Goal: Transaction & Acquisition: Purchase product/service

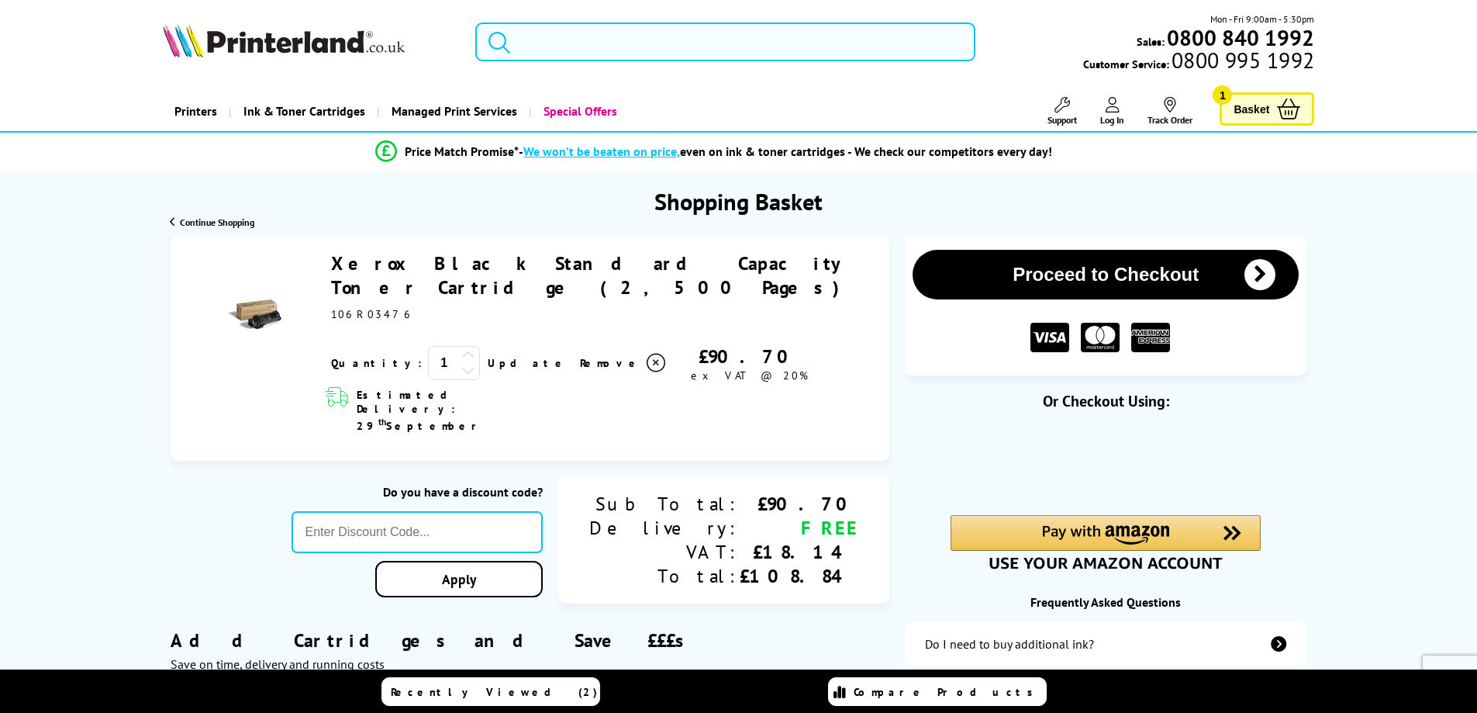
click at [675, 42] on input "search" at bounding box center [725, 41] width 500 height 39
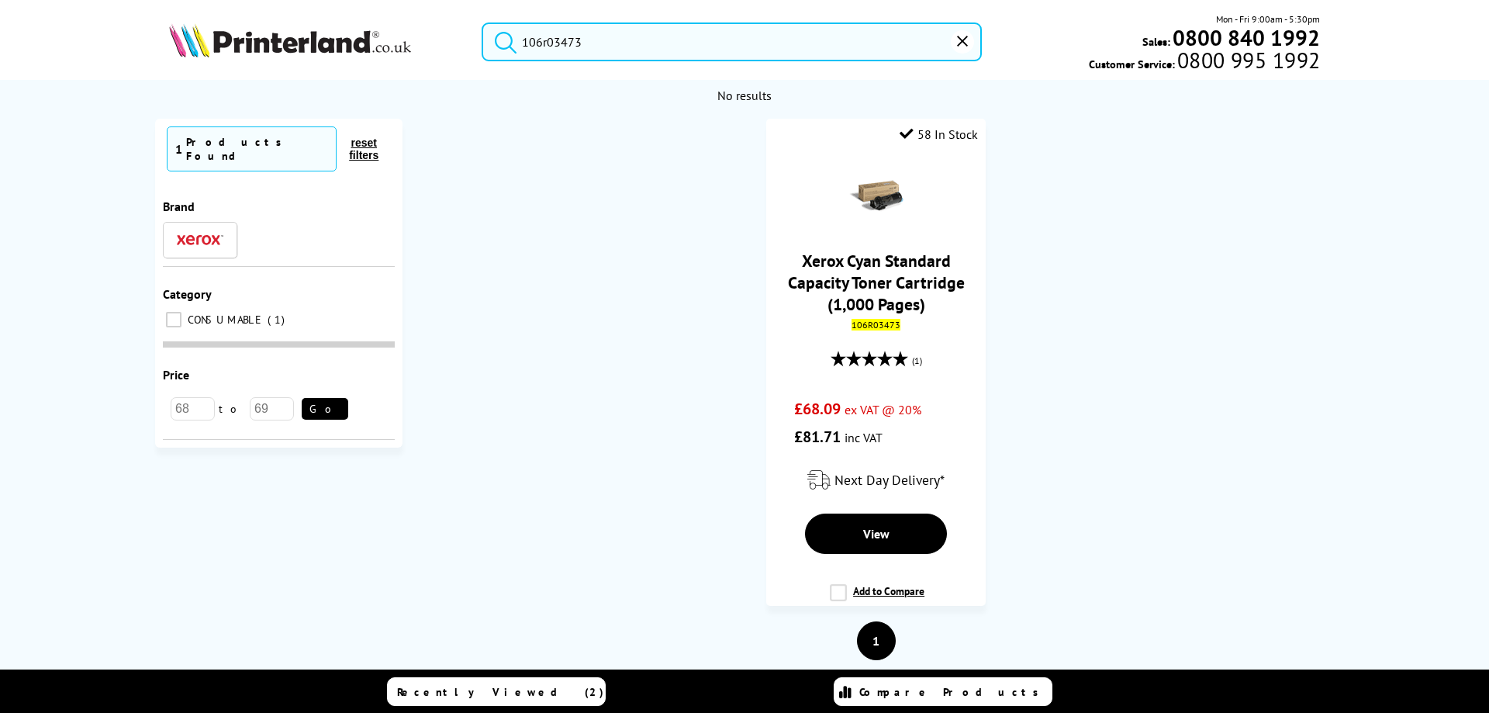
type input "106r03473"
click at [482, 22] on button "submit" at bounding box center [501, 39] width 39 height 34
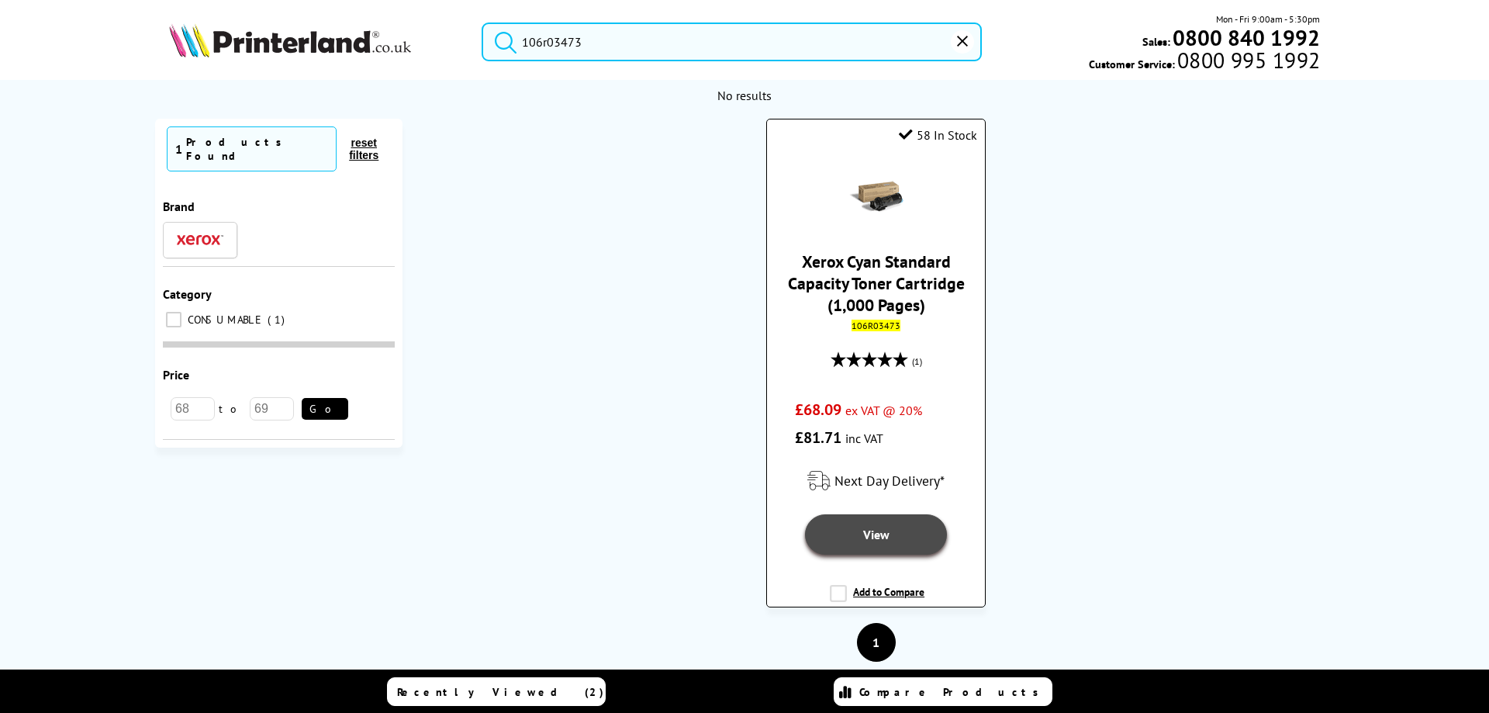
drag, startPoint x: 865, startPoint y: 530, endPoint x: 870, endPoint y: 521, distance: 10.8
click at [866, 529] on span "View" at bounding box center [876, 535] width 26 height 16
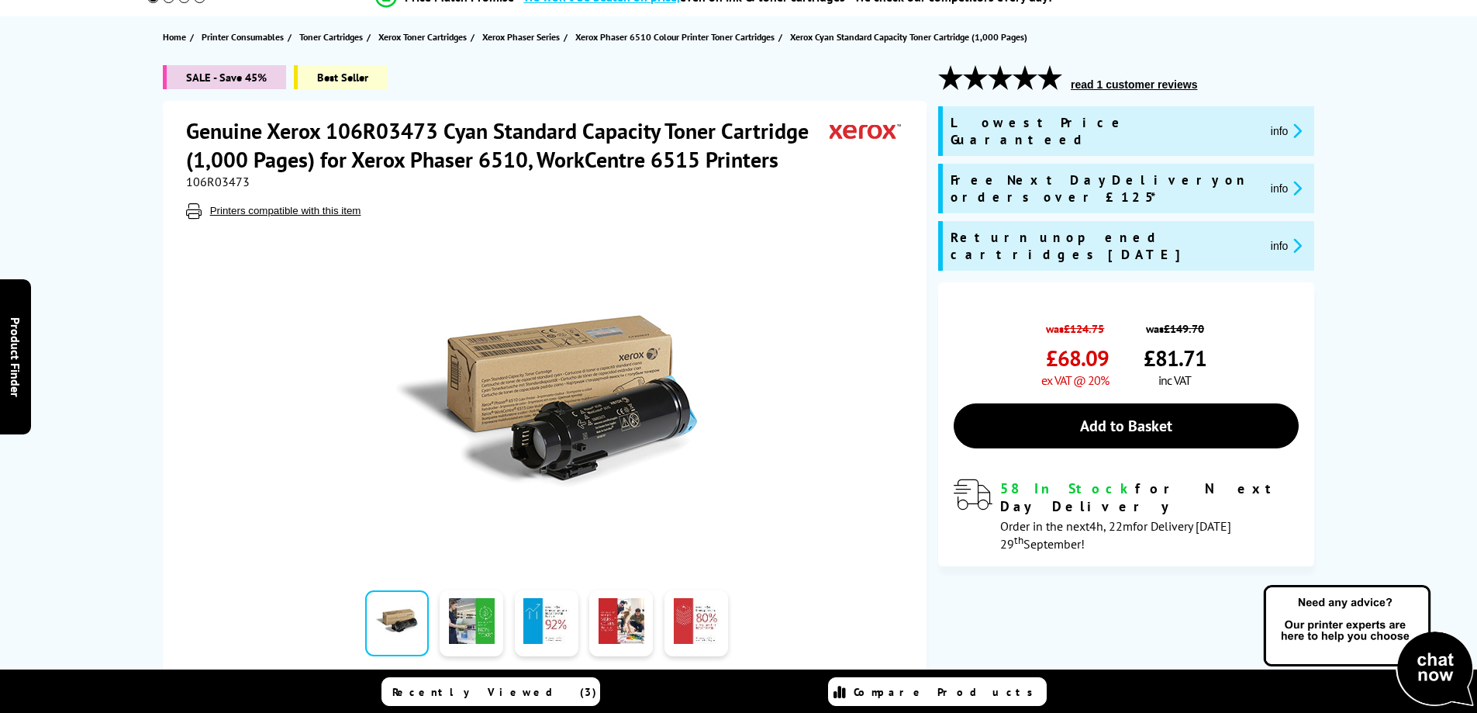
scroll to position [155, 0]
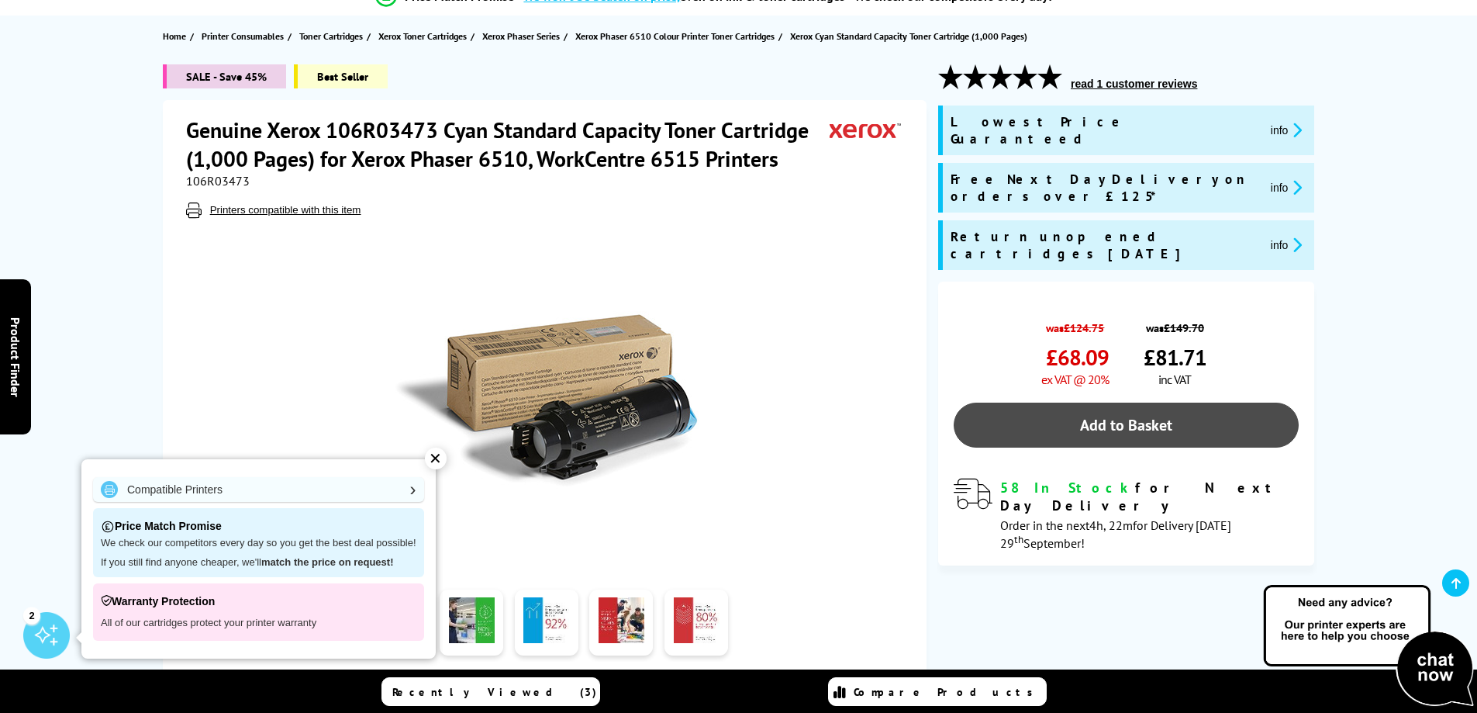
click at [1098, 403] on link "Add to Basket" at bounding box center [1126, 425] width 345 height 45
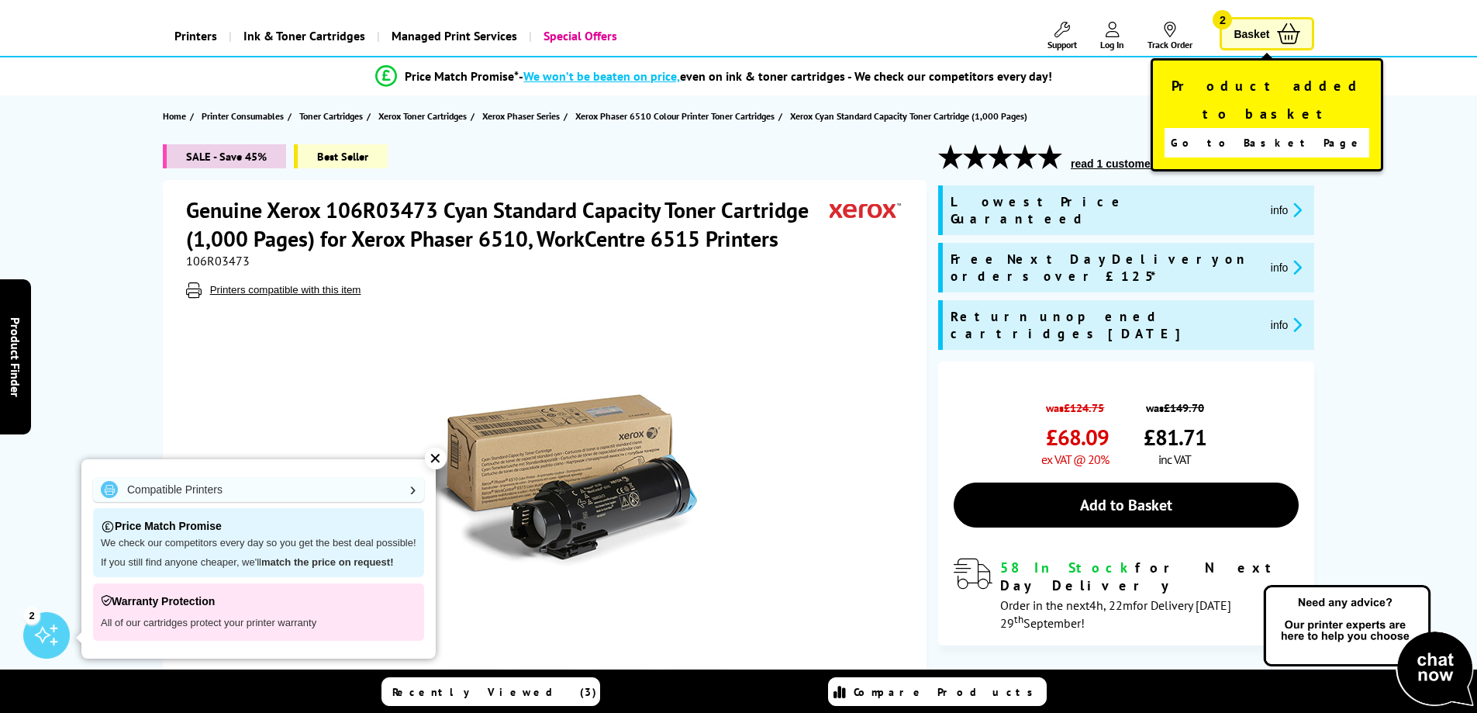
scroll to position [0, 0]
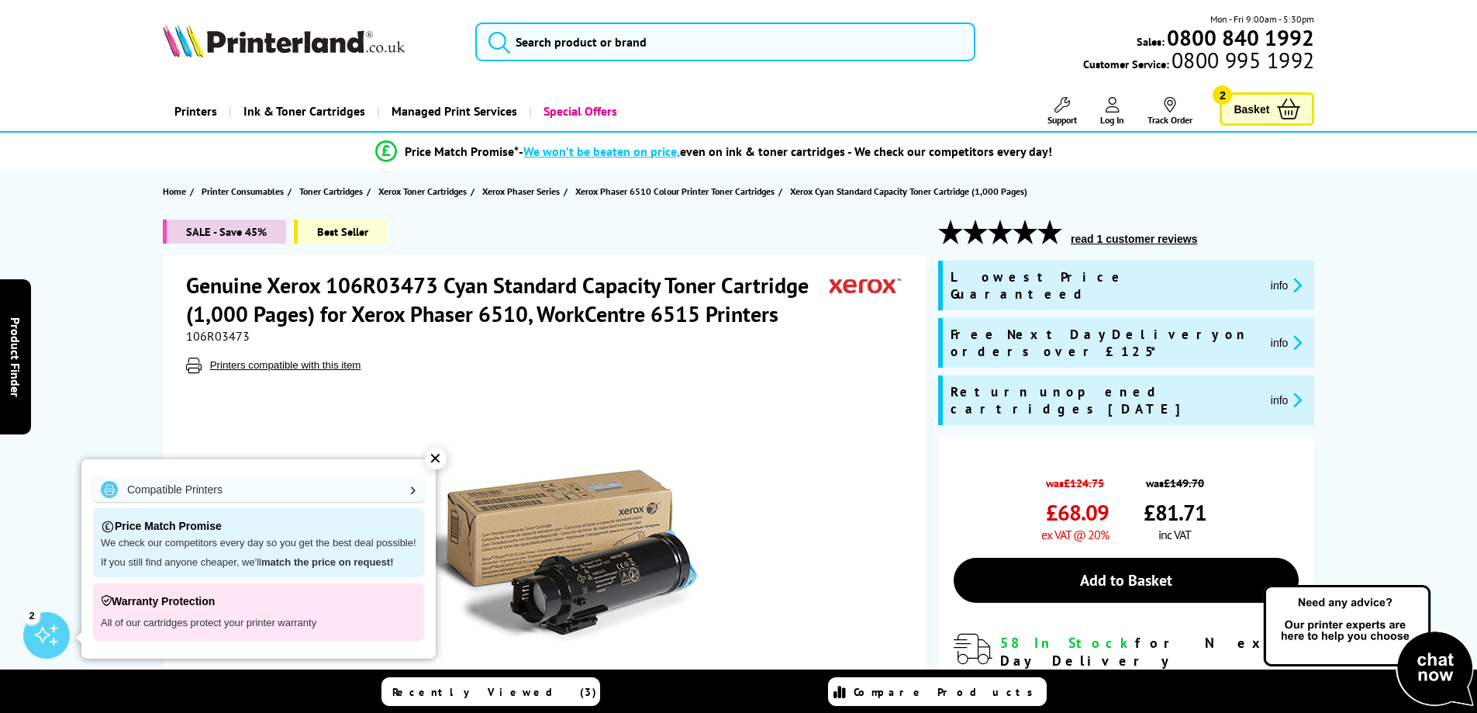
click at [1268, 104] on span "Basket" at bounding box center [1252, 108] width 36 height 21
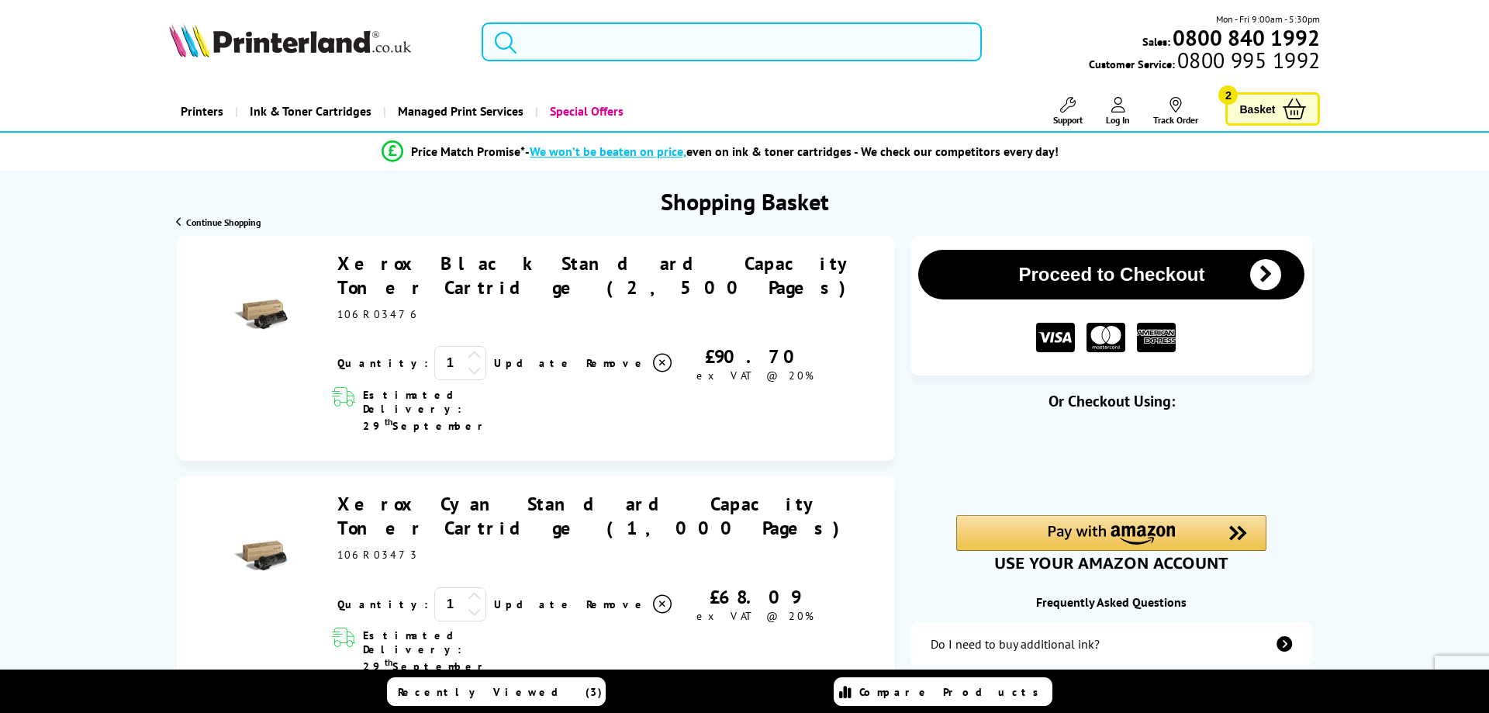
click at [703, 46] on input "search" at bounding box center [732, 41] width 500 height 39
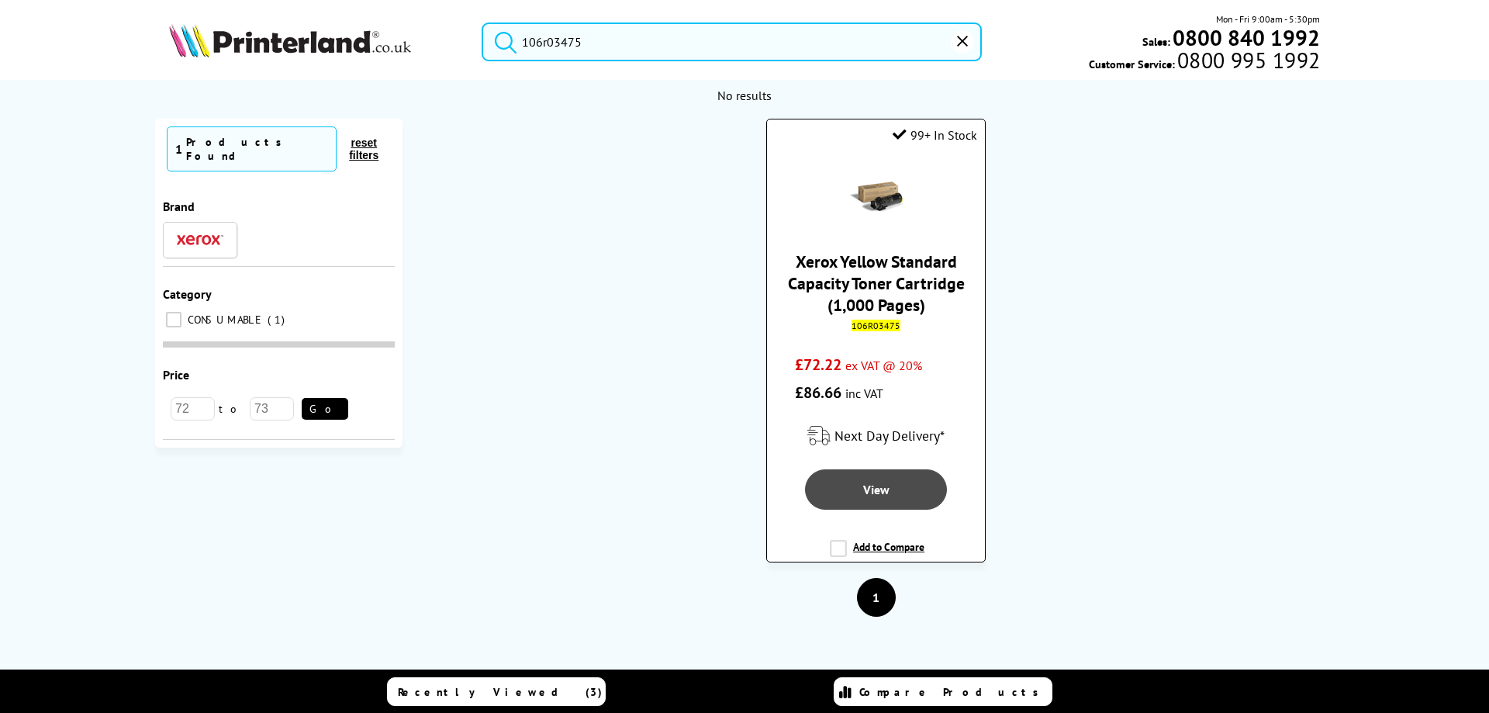
type input "106r03475"
drag, startPoint x: 886, startPoint y: 488, endPoint x: 897, endPoint y: 478, distance: 14.8
click at [886, 486] on link "View" at bounding box center [876, 489] width 142 height 40
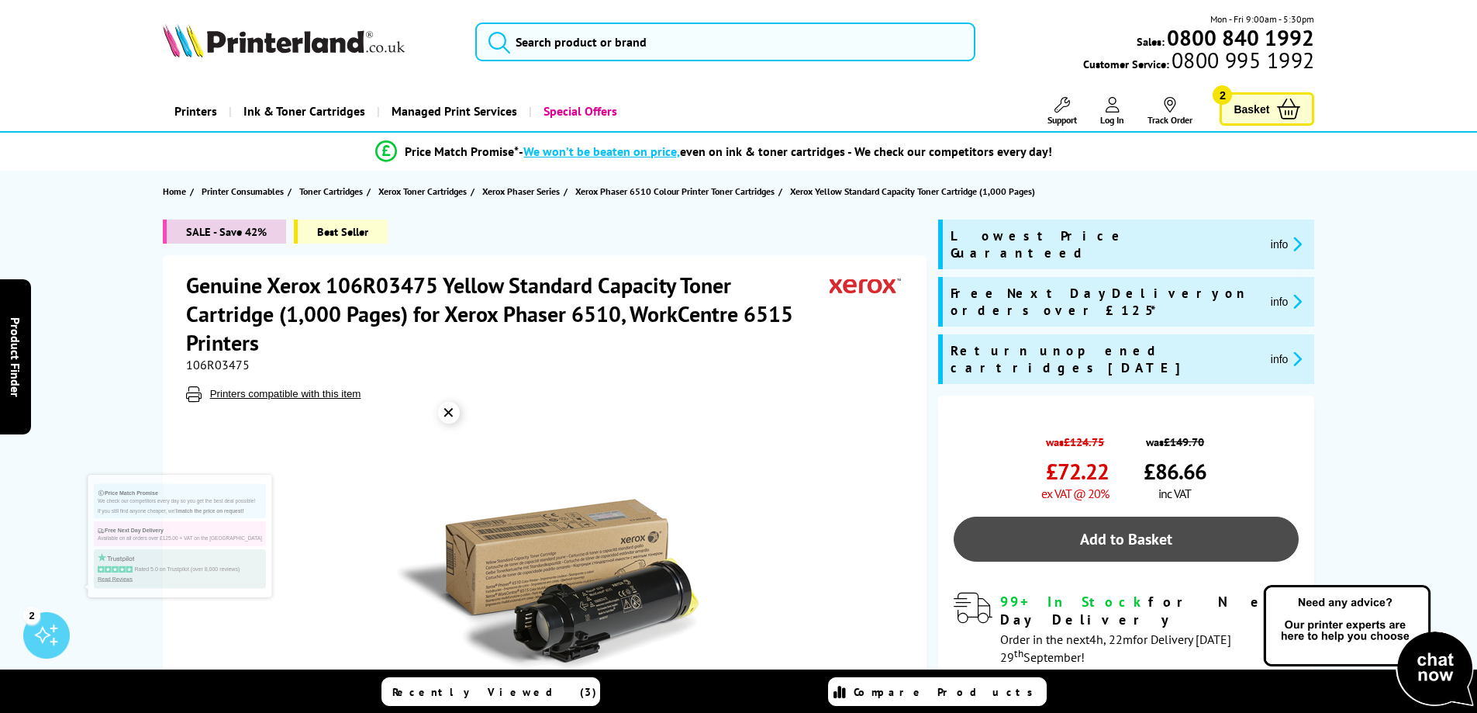
click at [1127, 517] on link "Add to Basket" at bounding box center [1126, 539] width 345 height 45
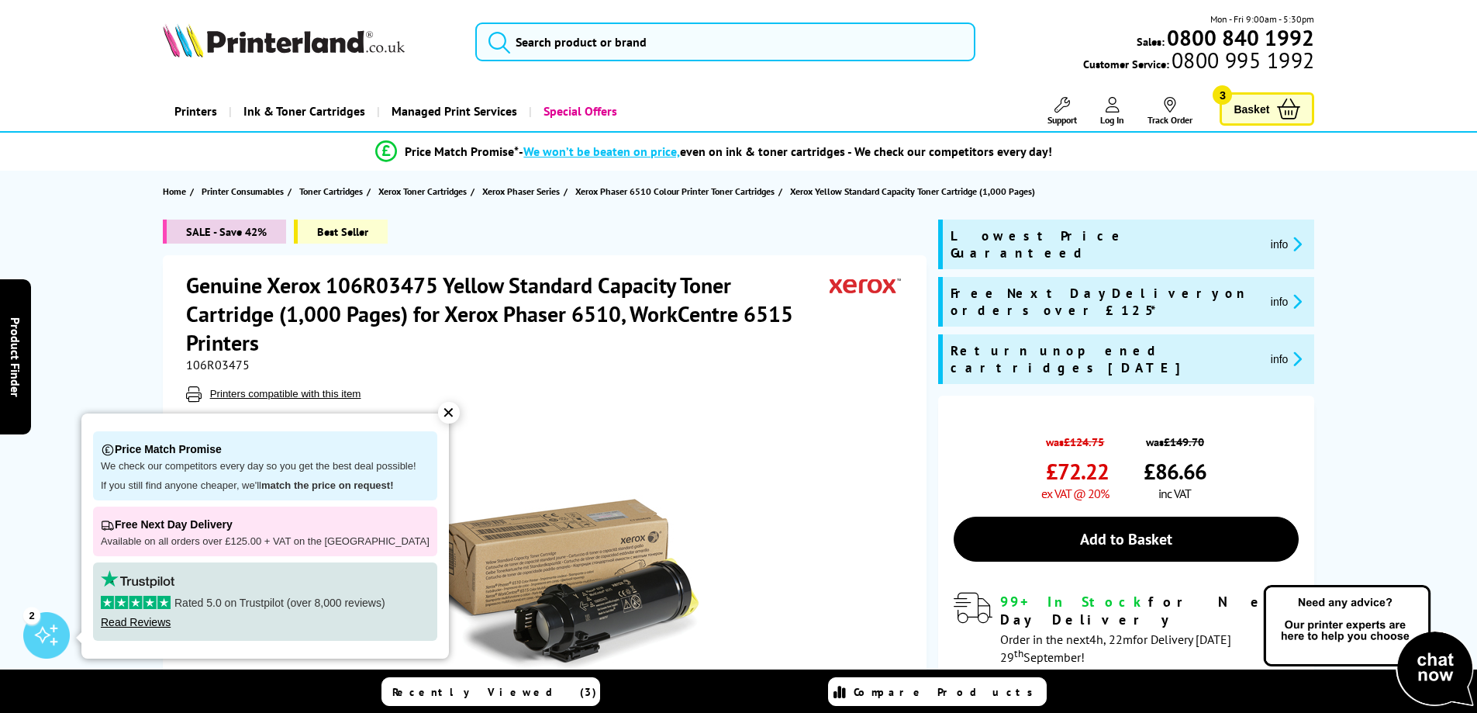
click at [1259, 112] on span "Basket" at bounding box center [1252, 108] width 36 height 21
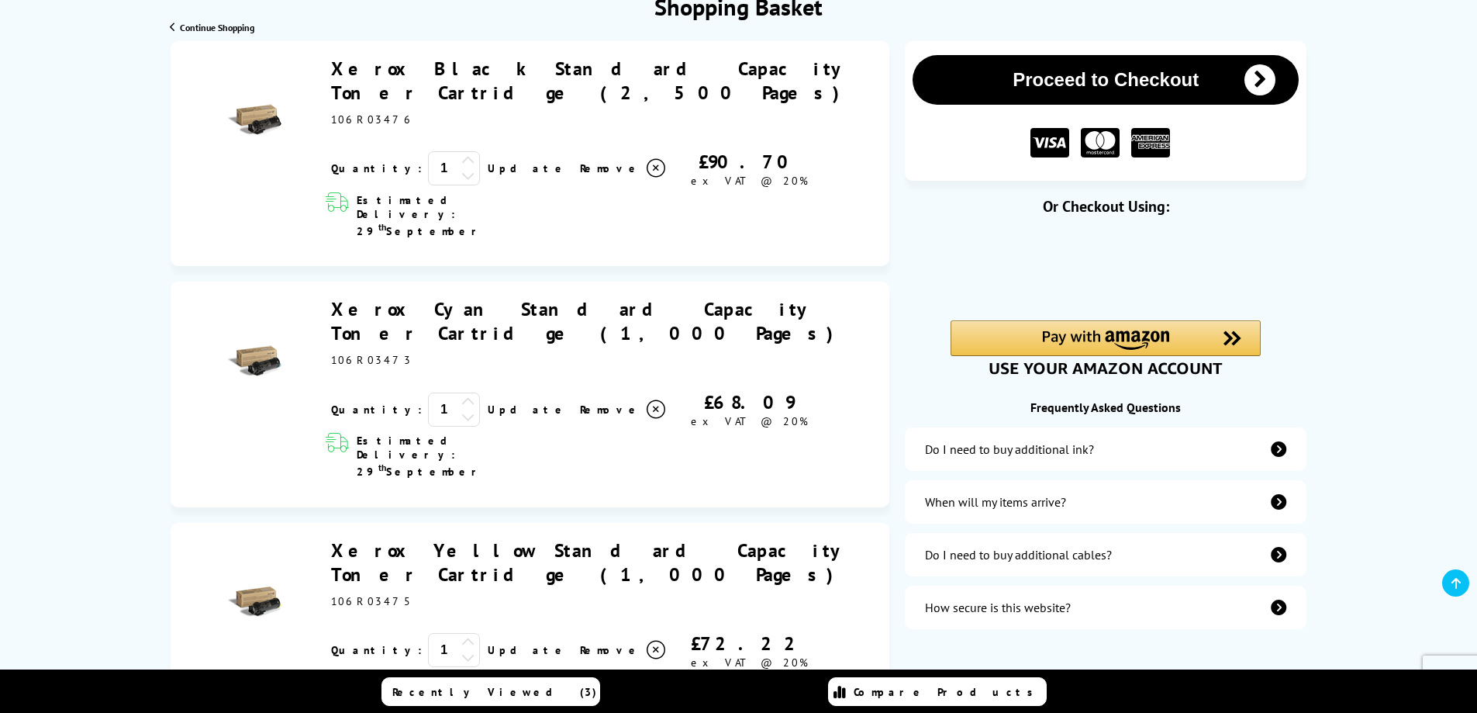
scroll to position [233, 0]
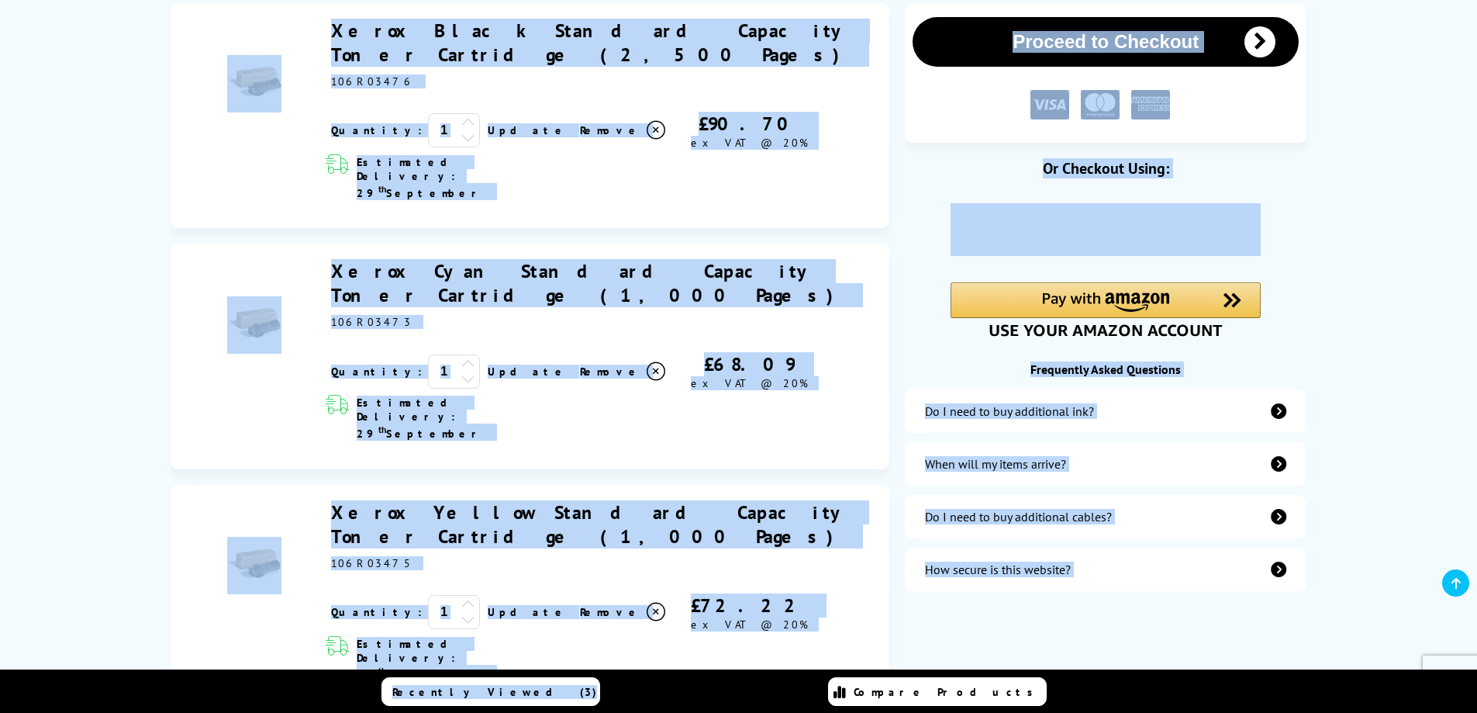
drag, startPoint x: 249, startPoint y: 42, endPoint x: 817, endPoint y: 686, distance: 858.8
copy body "Xerox Black Standard Capacity Toner Cartridge (2,500 Pages) 106R03476 £90.70 ex…"
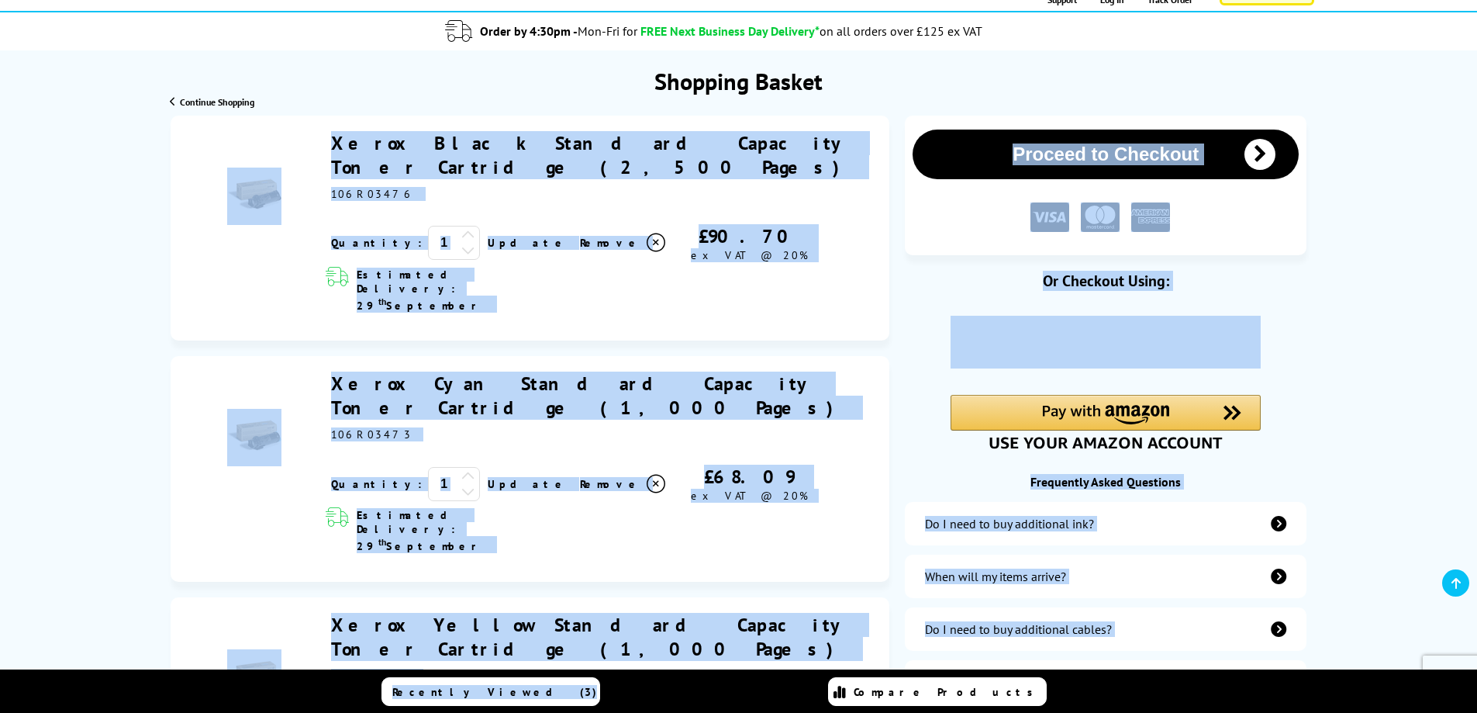
scroll to position [0, 0]
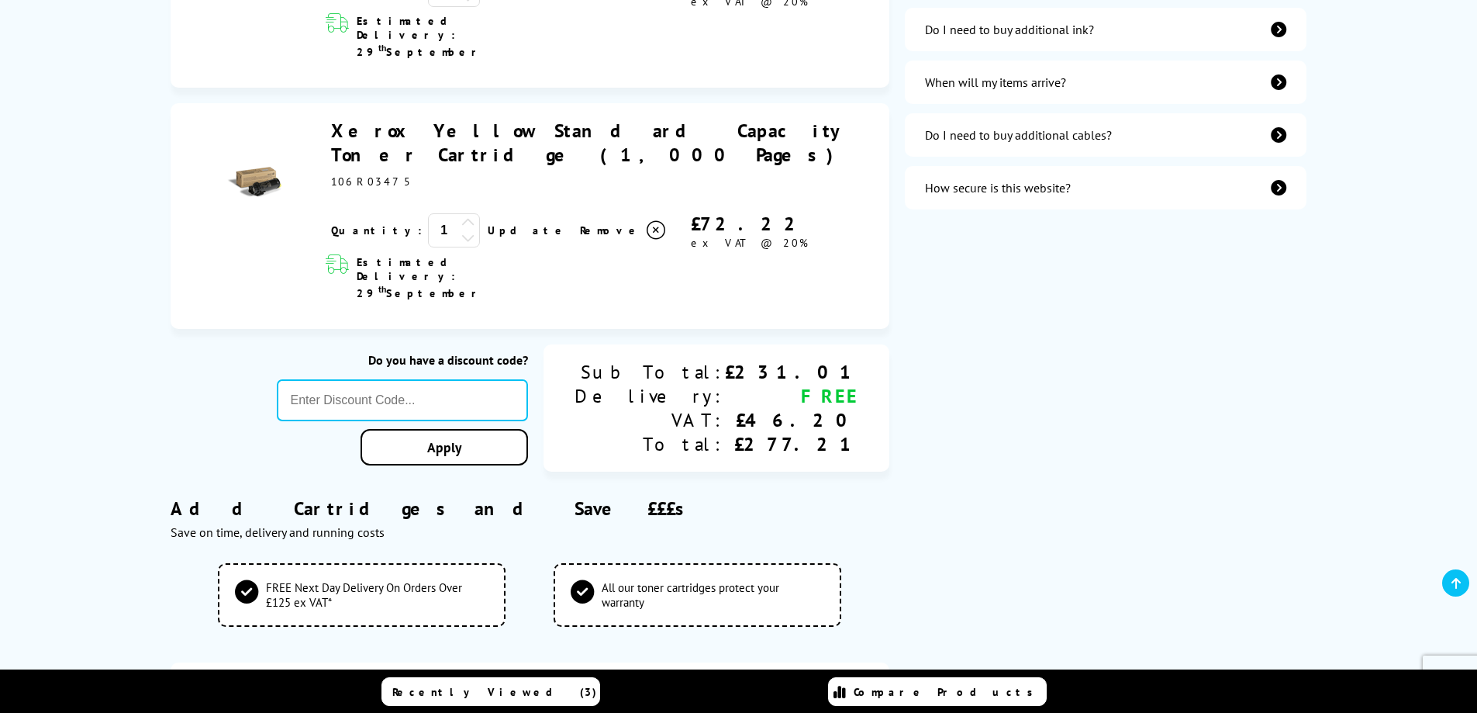
scroll to position [620, 0]
